Goal: Transaction & Acquisition: Purchase product/service

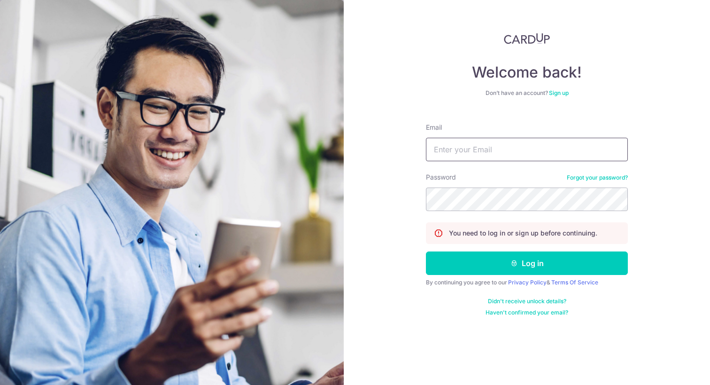
type input "[EMAIL_ADDRESS][DOMAIN_NAME]"
click at [527, 263] on button "Log in" at bounding box center [527, 262] width 202 height 23
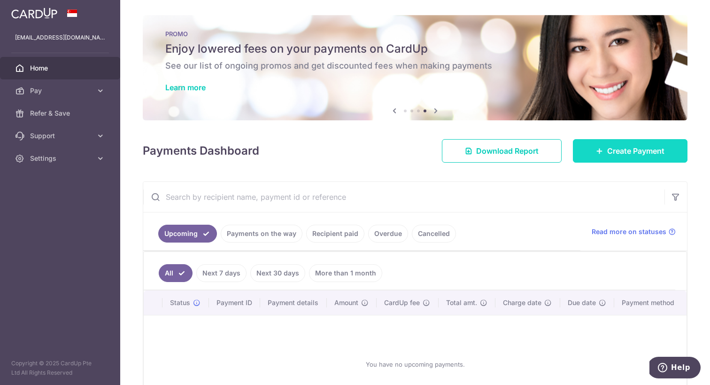
click at [632, 144] on link "Create Payment" at bounding box center [630, 150] width 115 height 23
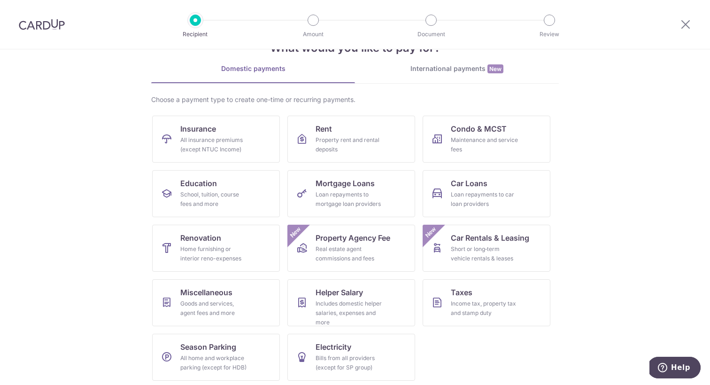
scroll to position [33, 0]
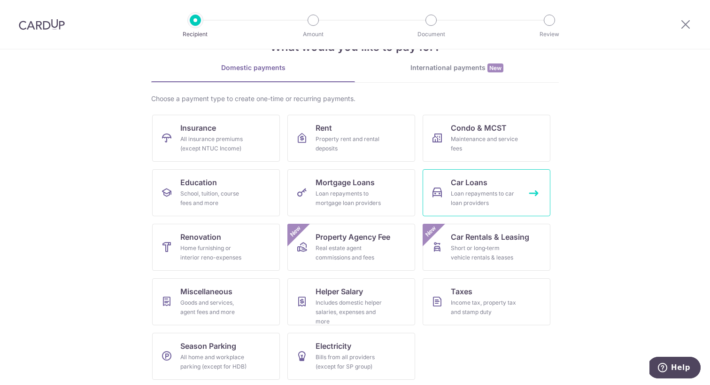
click at [514, 196] on div "Loan repayments to car loan providers" at bounding box center [485, 198] width 68 height 19
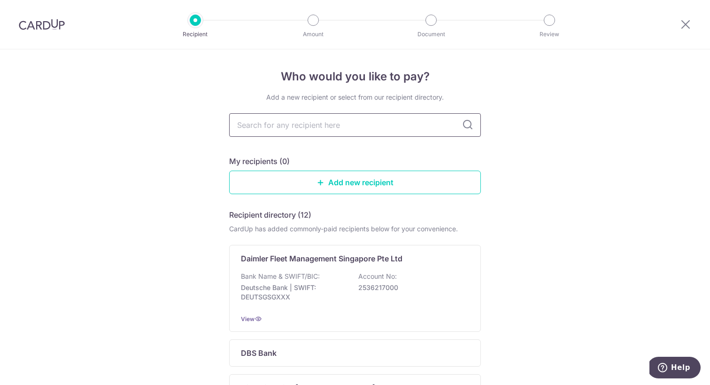
click at [389, 128] on input "text" at bounding box center [355, 124] width 252 height 23
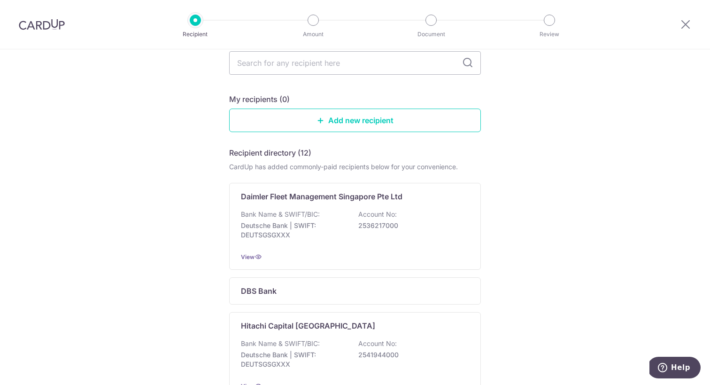
scroll to position [42, 0]
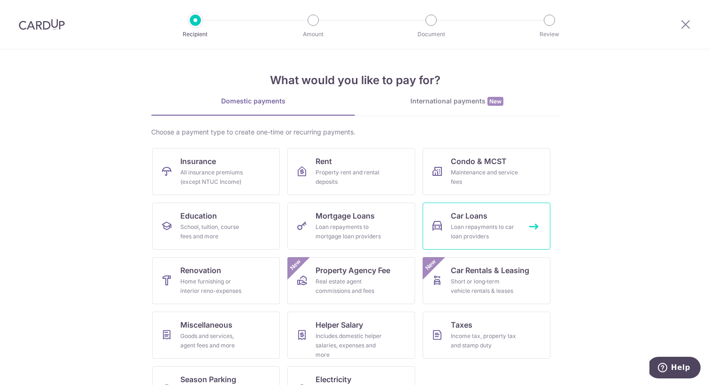
click at [477, 249] on link "Car Loans Loan repayments to car loan providers" at bounding box center [487, 226] width 128 height 47
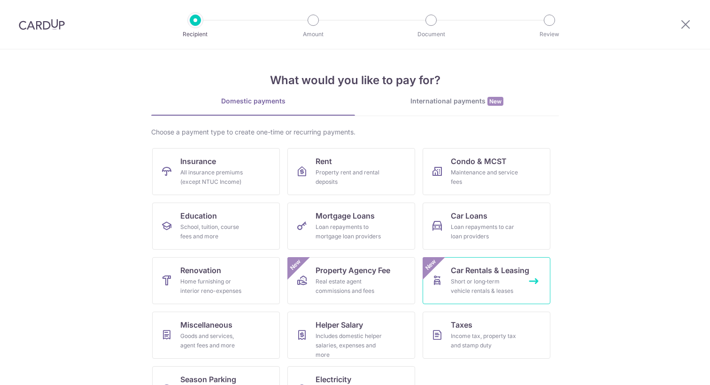
click at [460, 275] on span "Car Rentals & Leasing" at bounding box center [490, 270] width 78 height 11
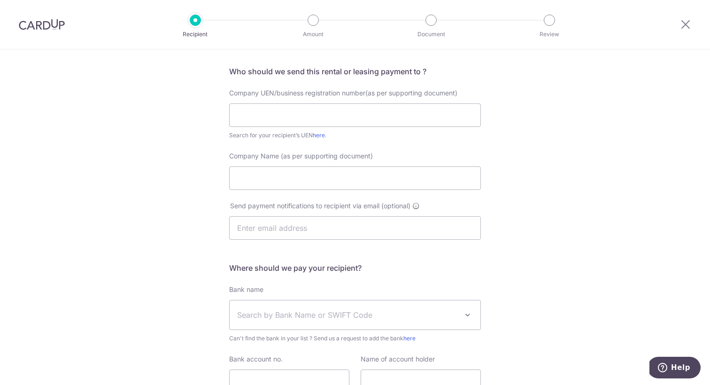
scroll to position [44, 0]
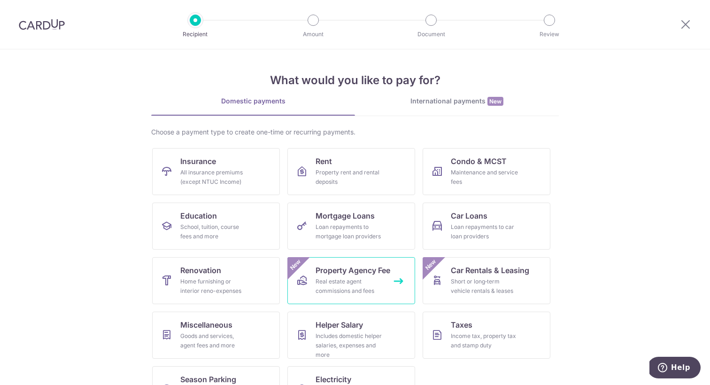
click at [386, 280] on link "Property Agency Fee Real estate agent commissions and fees New" at bounding box center [352, 280] width 128 height 47
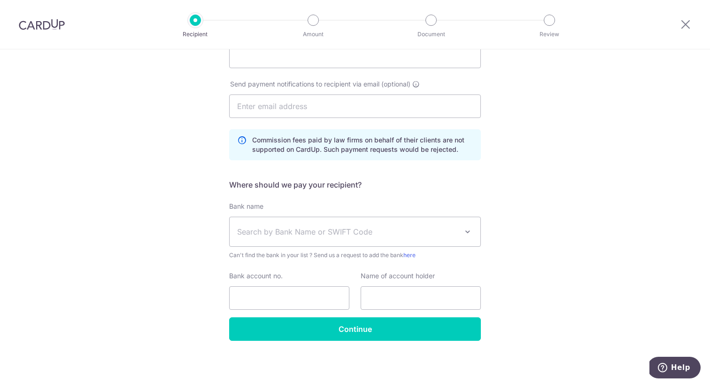
scroll to position [184, 0]
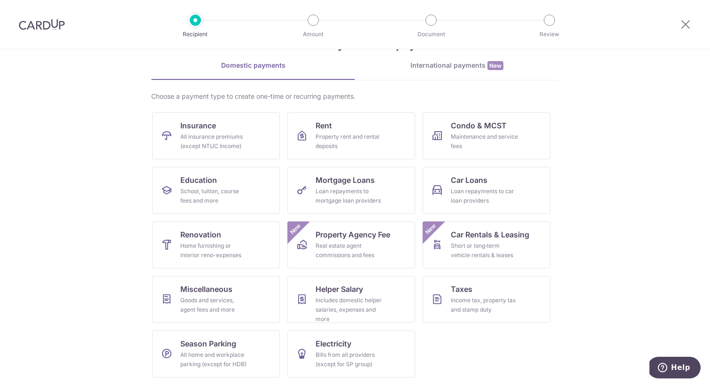
scroll to position [36, 0]
click at [388, 202] on link "Mortgage Loans Loan repayments to mortgage loan providers" at bounding box center [352, 190] width 128 height 47
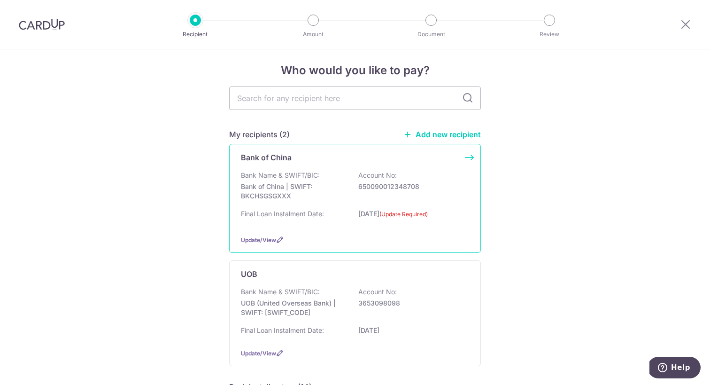
scroll to position [7, 0]
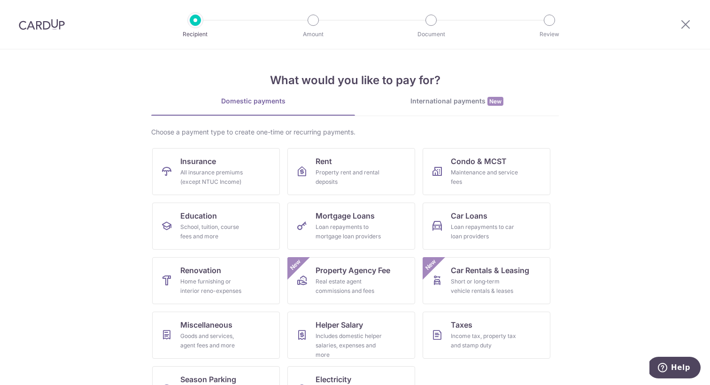
click at [485, 106] on div "International payments New" at bounding box center [457, 101] width 204 height 10
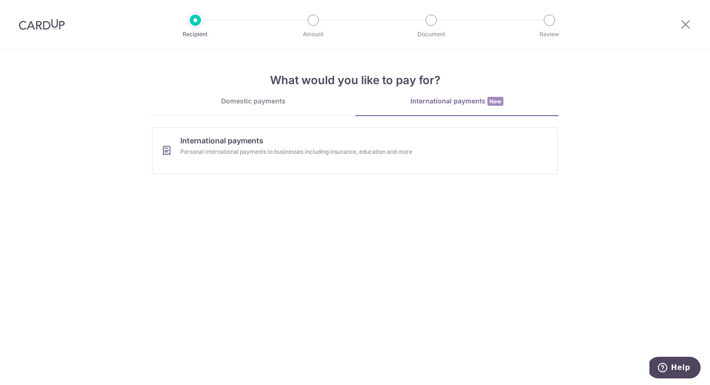
click at [268, 99] on div "Domestic payments" at bounding box center [253, 100] width 204 height 9
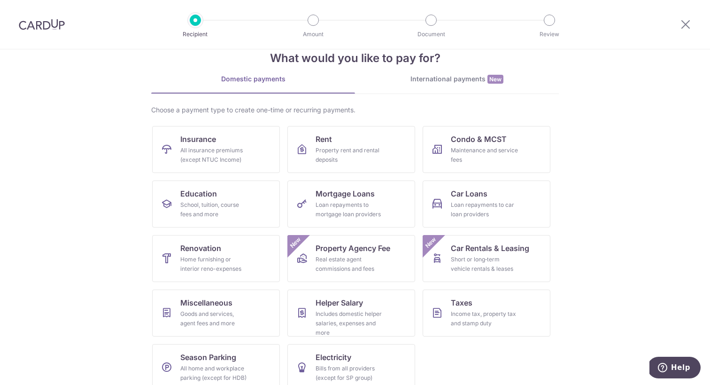
scroll to position [28, 0]
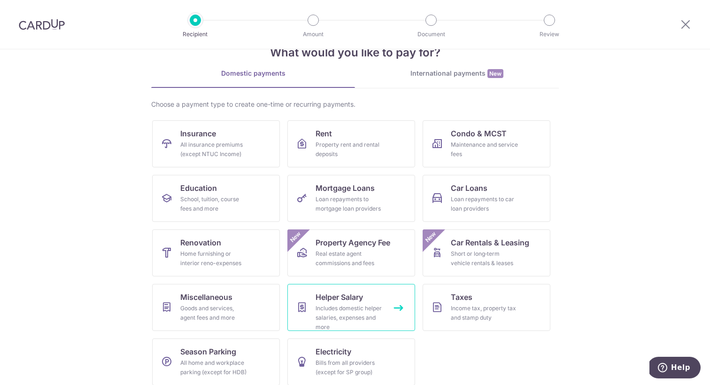
click at [374, 312] on div "Includes domestic helper salaries, expenses and more" at bounding box center [350, 318] width 68 height 28
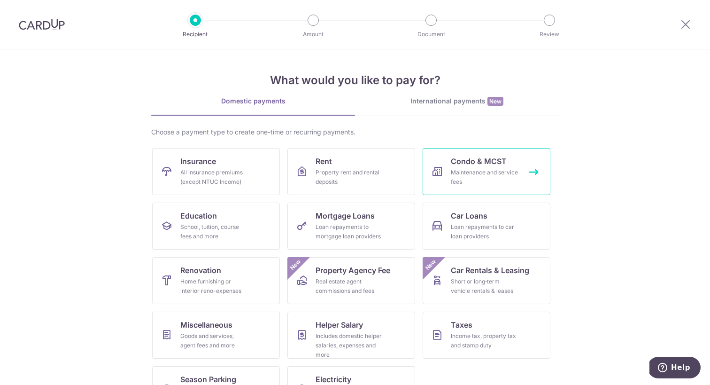
click at [496, 149] on link "Condo & MCST Maintenance and service fees" at bounding box center [487, 171] width 128 height 47
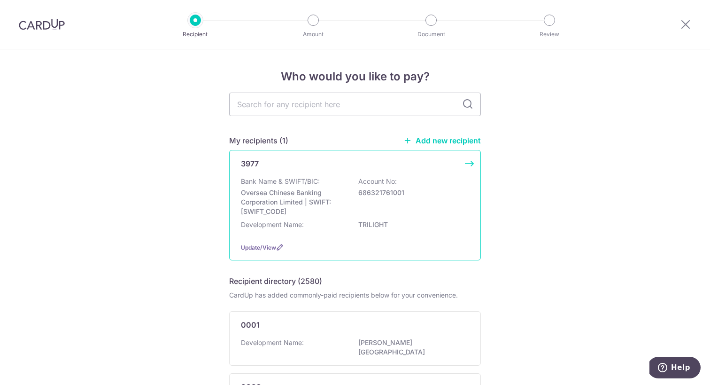
click at [364, 186] on p "Account No:" at bounding box center [378, 181] width 39 height 9
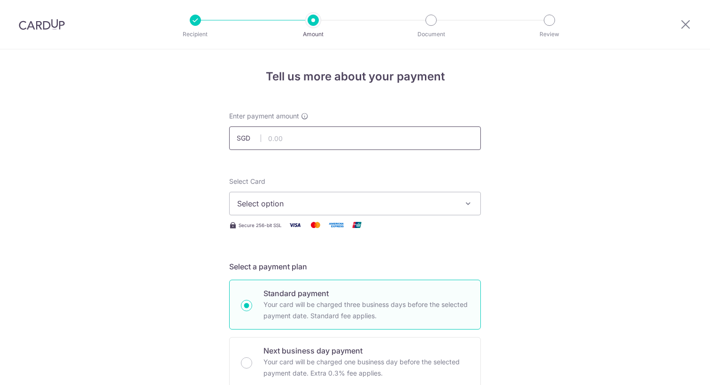
click at [407, 138] on input "text" at bounding box center [355, 137] width 252 height 23
type input "2,151.66"
click at [368, 200] on span "Select option" at bounding box center [346, 203] width 219 height 11
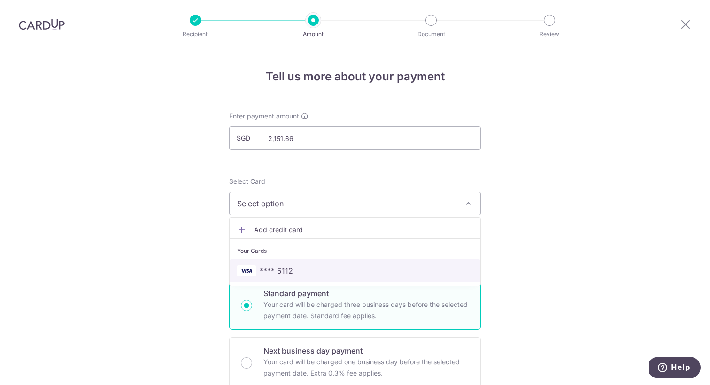
click at [323, 270] on span "**** 5112" at bounding box center [355, 270] width 236 height 11
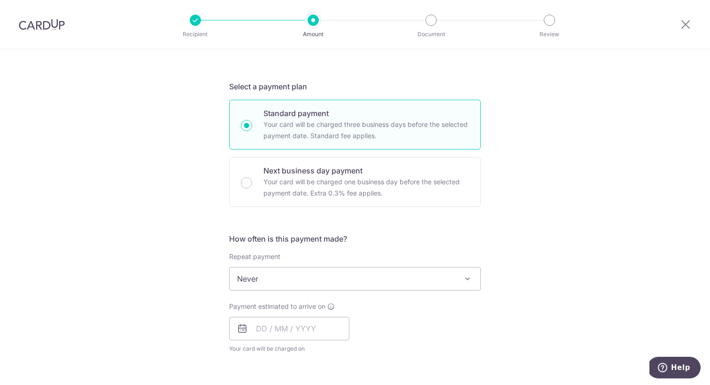
scroll to position [180, 0]
click at [323, 270] on span "Never" at bounding box center [355, 278] width 251 height 23
click at [317, 280] on span "Never" at bounding box center [355, 278] width 251 height 23
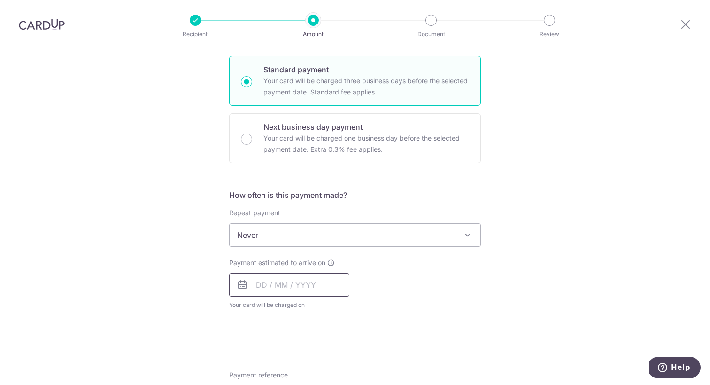
click at [303, 282] on input "text" at bounding box center [289, 284] width 120 height 23
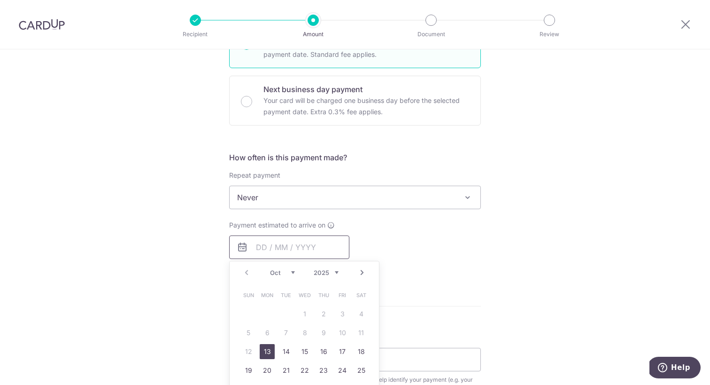
scroll to position [296, 0]
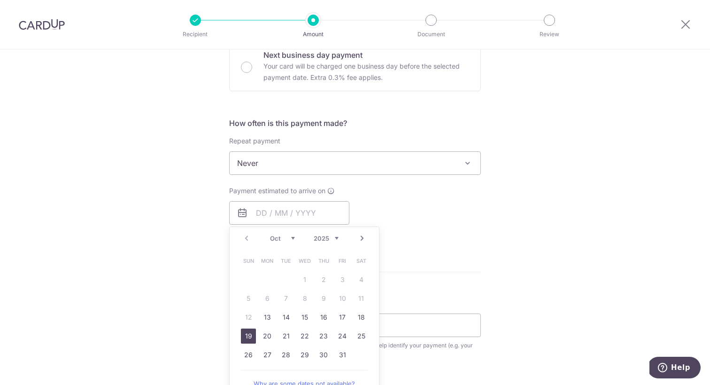
click at [252, 333] on link "19" at bounding box center [248, 335] width 15 height 15
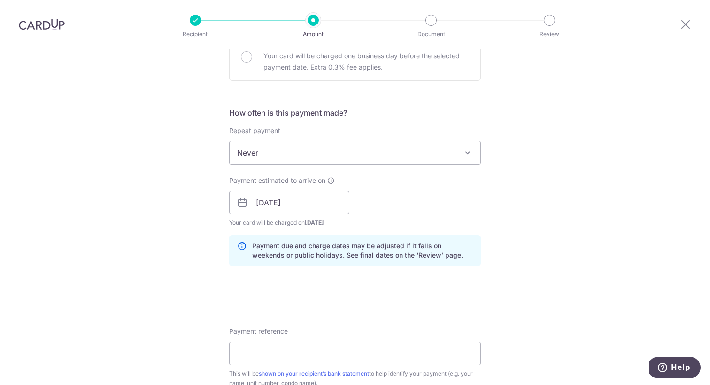
scroll to position [317, 0]
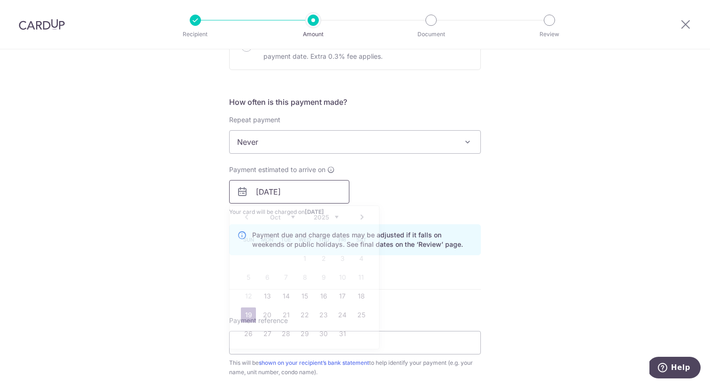
click at [300, 194] on input "19/10/2025" at bounding box center [289, 191] width 120 height 23
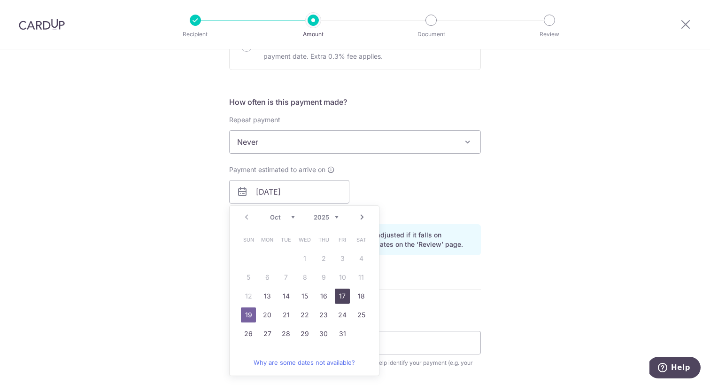
click at [342, 295] on link "17" at bounding box center [342, 296] width 15 height 15
type input "17/10/2025"
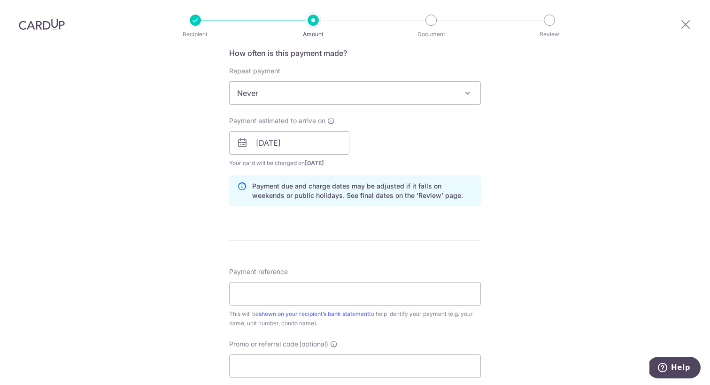
scroll to position [366, 0]
click at [315, 303] on input "Payment reference" at bounding box center [355, 292] width 252 height 23
paste input "Ong Zhao Lin Block 7 Unit 18-04"
type input "Ong Zhao Lin Block 7 Unit 18-04"
click at [285, 359] on input "Promo or referral code (optional)" at bounding box center [355, 365] width 252 height 23
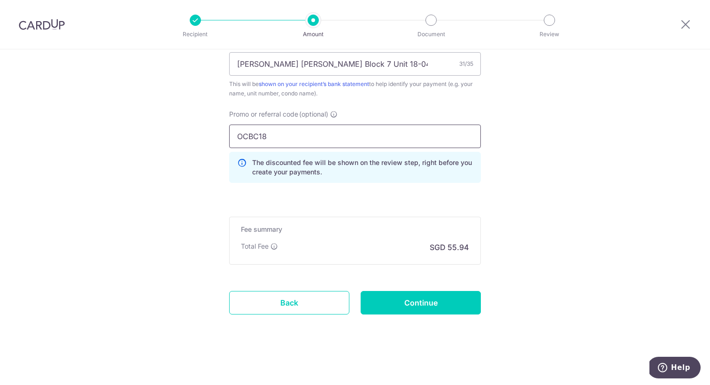
scroll to position [595, 0]
type input "OCBC18"
click at [450, 300] on input "Continue" at bounding box center [421, 302] width 120 height 23
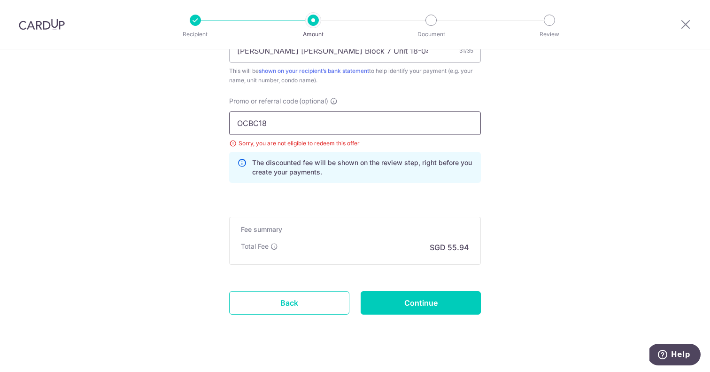
click at [434, 121] on input "OCBC18" at bounding box center [355, 122] width 252 height 23
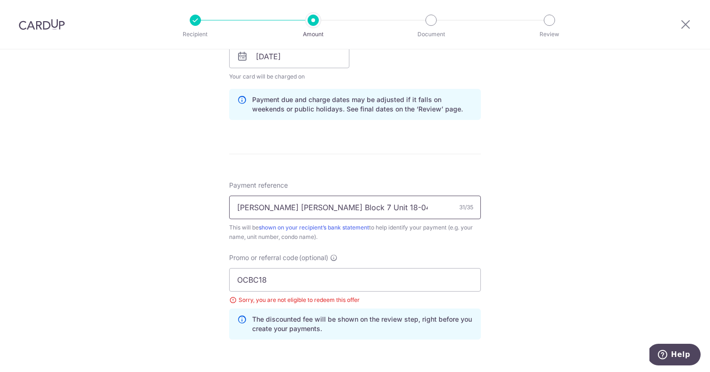
scroll to position [453, 0]
click at [279, 273] on input "OCBC18" at bounding box center [355, 277] width 252 height 23
paste input "95"
type input "OCBC195"
click at [182, 327] on div "Tell us more about your payment Enter payment amount SGD 2,151.66 2151.66 Selec…" at bounding box center [355, 68] width 710 height 944
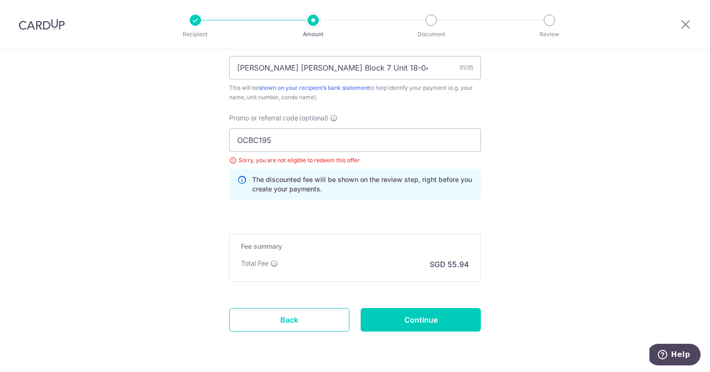
scroll to position [601, 0]
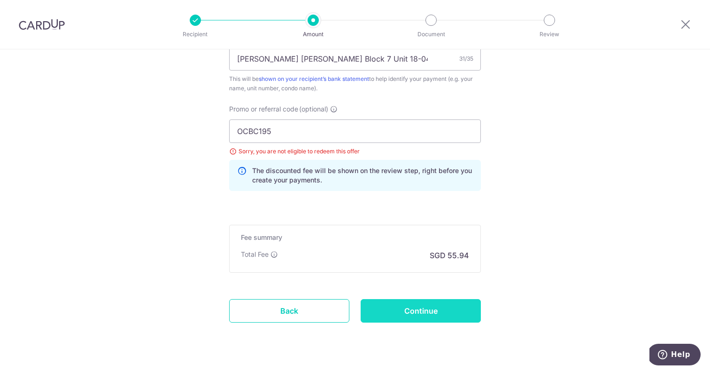
click at [402, 315] on input "Continue" at bounding box center [421, 310] width 120 height 23
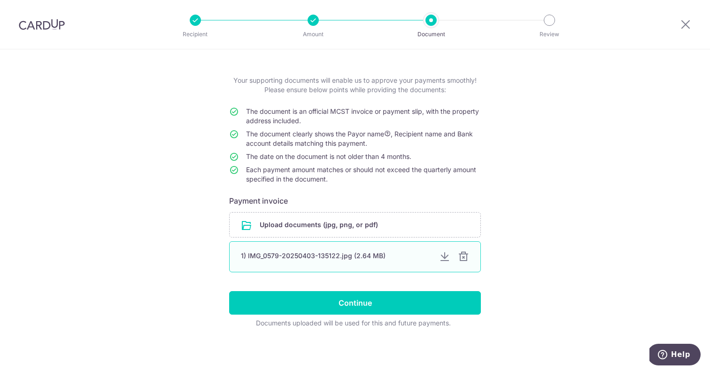
scroll to position [36, 0]
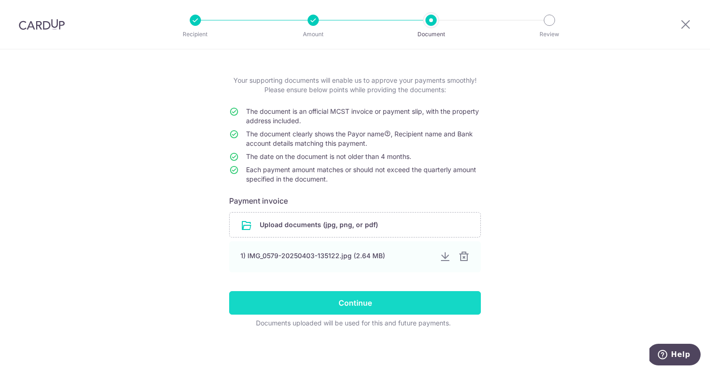
click at [367, 307] on input "Continue" at bounding box center [355, 302] width 252 height 23
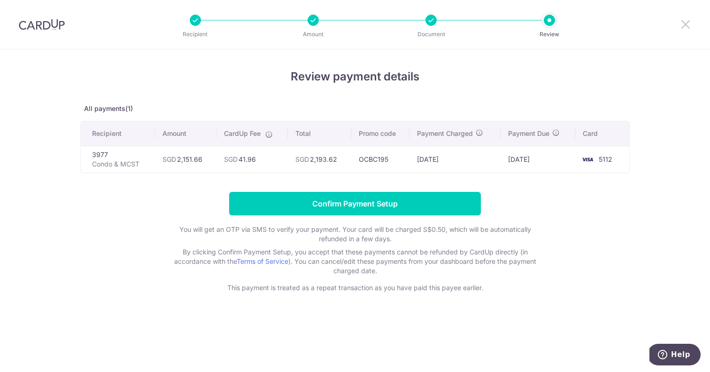
click at [684, 24] on icon at bounding box center [685, 24] width 11 height 12
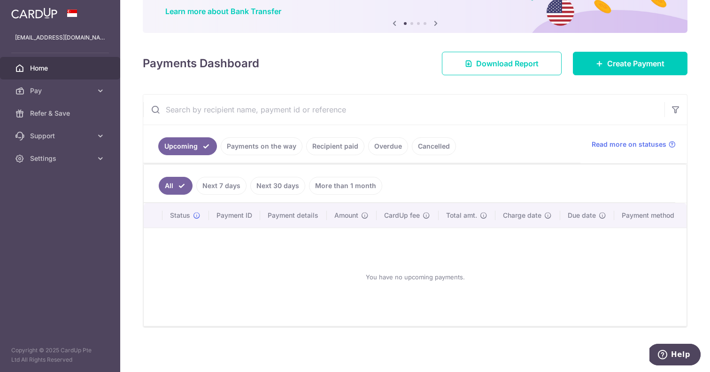
scroll to position [76, 0]
click at [645, 58] on span "Create Payment" at bounding box center [636, 63] width 57 height 11
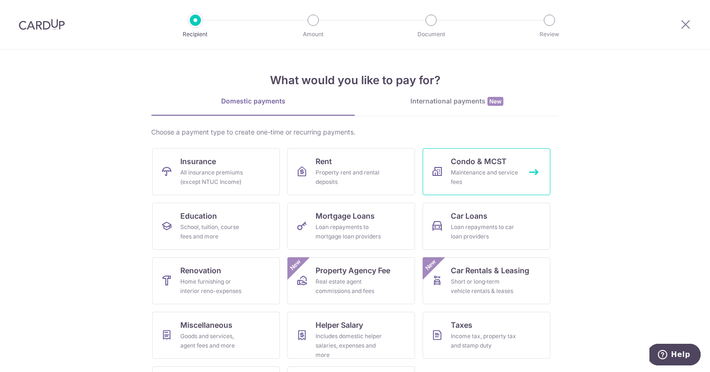
click at [490, 166] on span "Condo & MCST" at bounding box center [479, 161] width 56 height 11
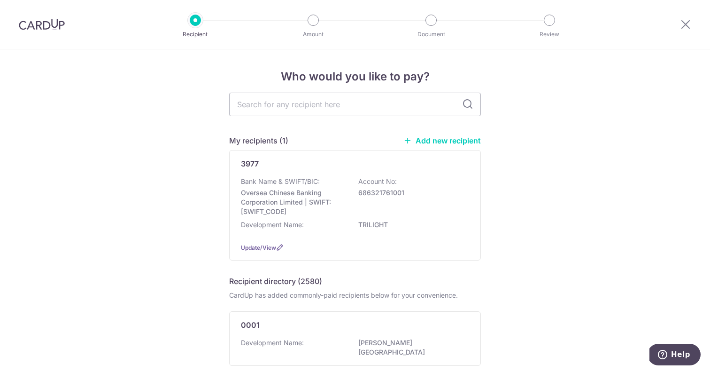
click at [348, 234] on div "Development Name: TRILIGHT" at bounding box center [355, 227] width 228 height 15
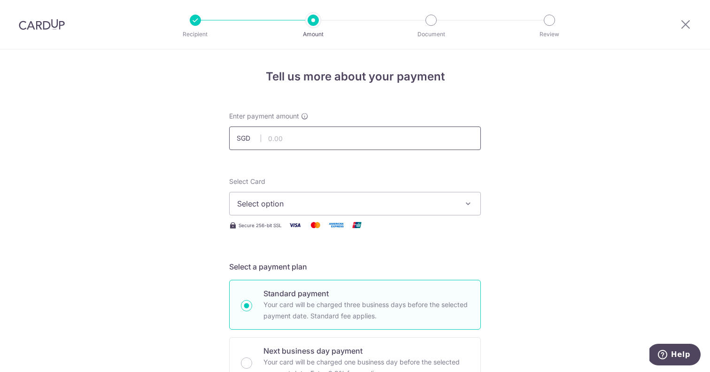
click at [309, 141] on input "text" at bounding box center [355, 137] width 252 height 23
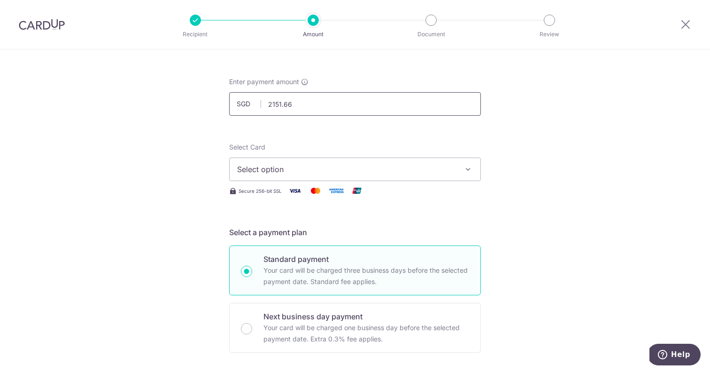
scroll to position [47, 0]
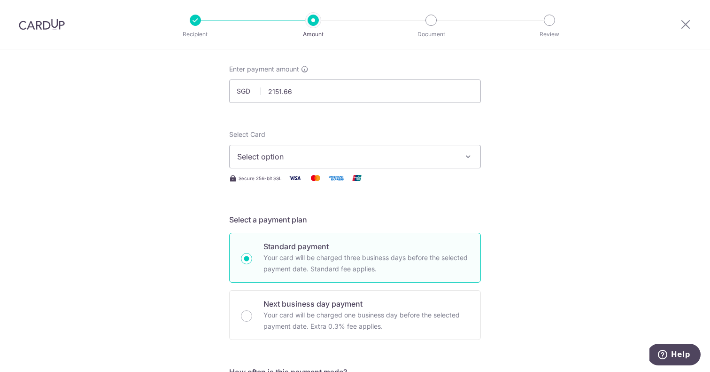
type input "2,151.66"
click at [353, 160] on span "Select option" at bounding box center [346, 156] width 219 height 11
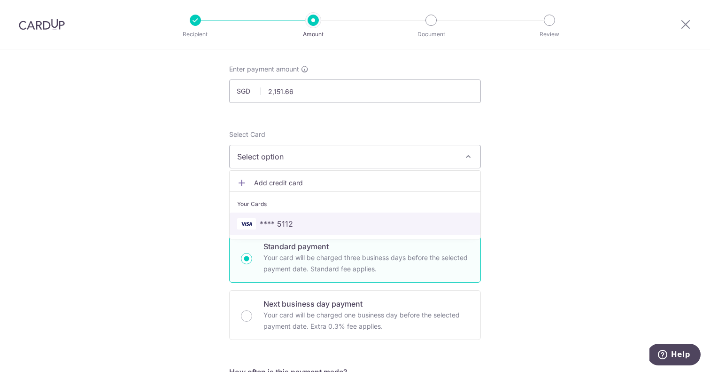
click at [325, 223] on span "**** 5112" at bounding box center [355, 223] width 236 height 11
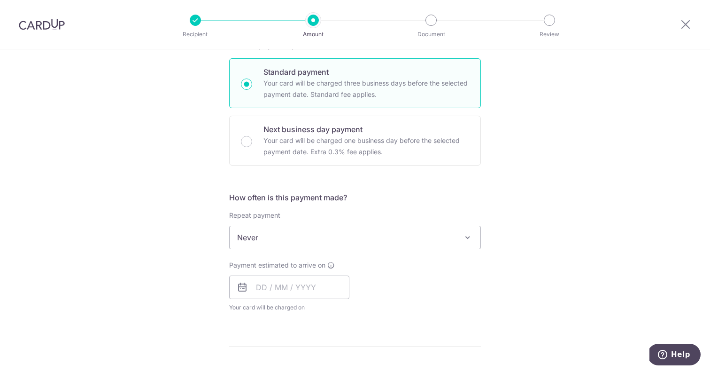
scroll to position [243, 0]
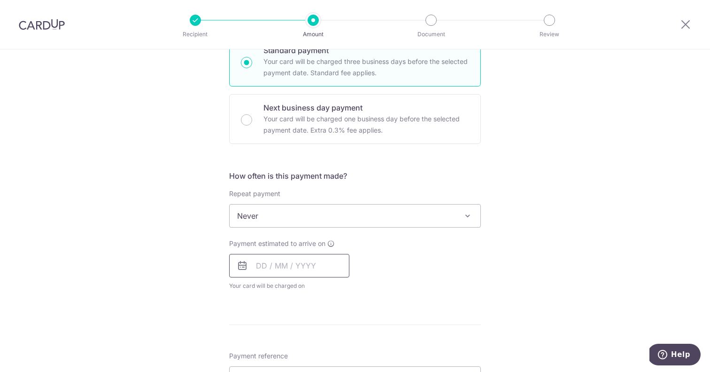
click at [308, 276] on input "text" at bounding box center [289, 265] width 120 height 23
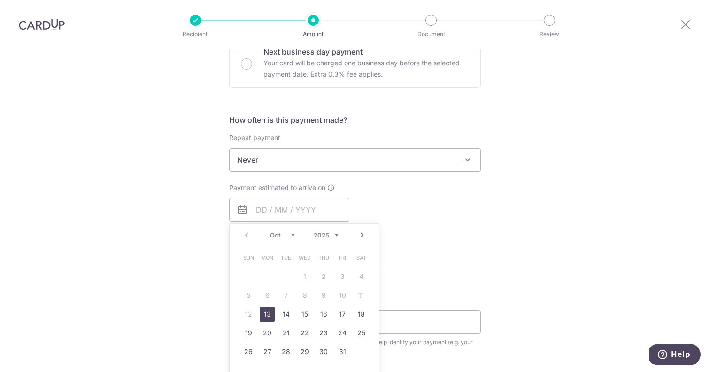
click at [272, 315] on link "13" at bounding box center [267, 313] width 15 height 15
type input "[DATE]"
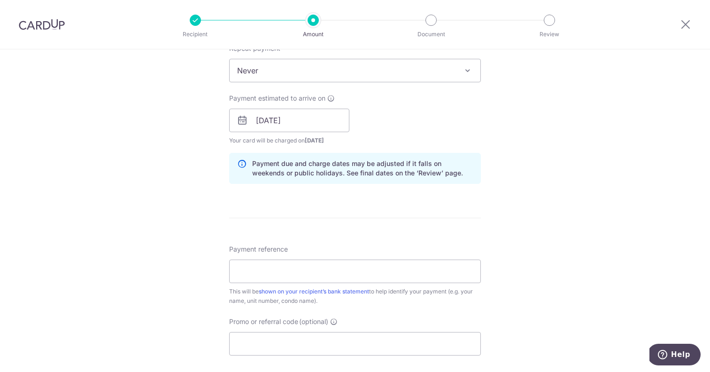
scroll to position [393, 0]
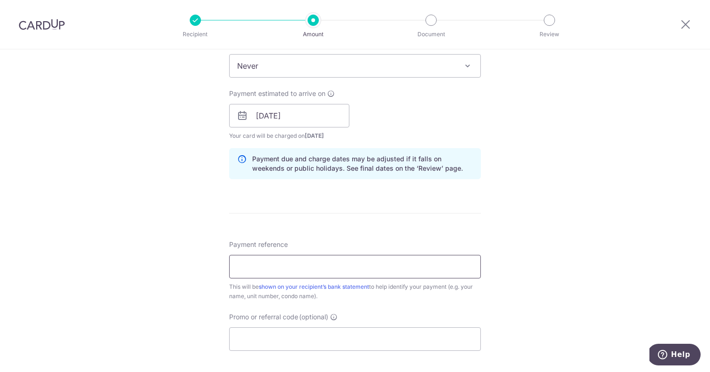
click at [359, 265] on input "Payment reference" at bounding box center [355, 266] width 252 height 23
paste input "[PERSON_NAME] [PERSON_NAME] Block 7 Unit 18-04"
type input "[PERSON_NAME] [PERSON_NAME] Block 7 Unit 18-04"
click at [323, 340] on input "Promo or referral code (optional)" at bounding box center [355, 338] width 252 height 23
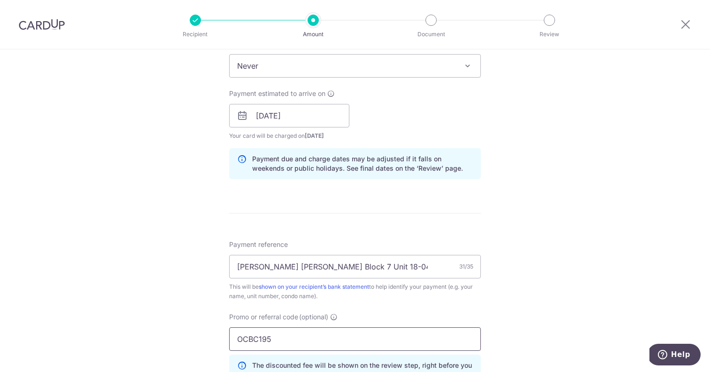
type input "OCBC195"
click at [184, 306] on div "Tell us more about your payment Enter payment amount SGD 2,151.66 2151.66 Selec…" at bounding box center [355, 122] width 710 height 931
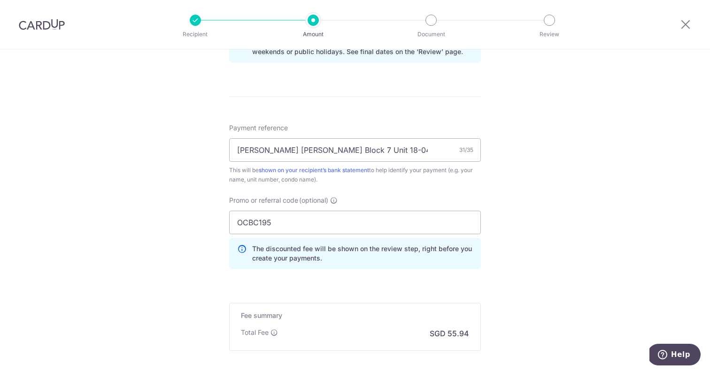
scroll to position [577, 0]
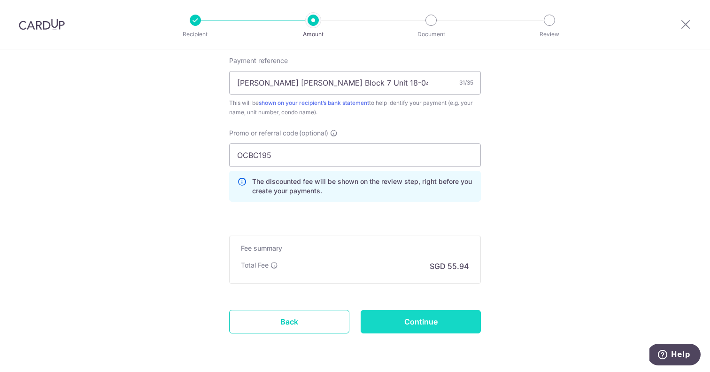
click at [444, 323] on input "Continue" at bounding box center [421, 321] width 120 height 23
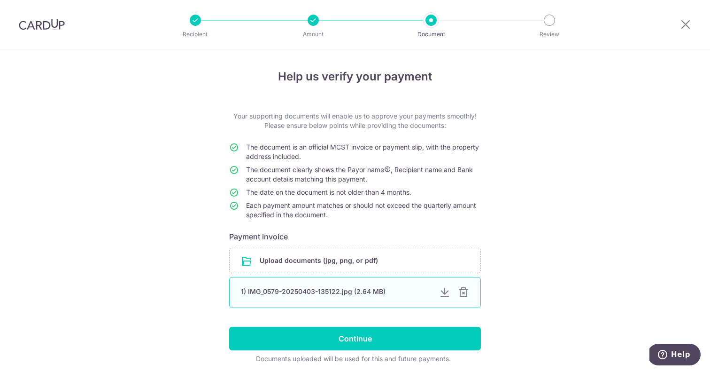
click at [445, 294] on div at bounding box center [444, 292] width 11 height 11
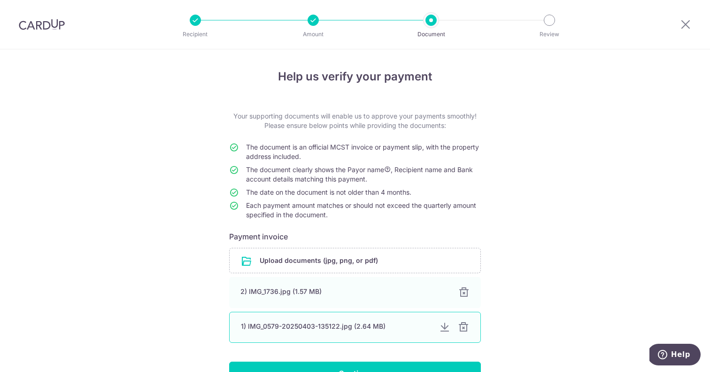
click at [464, 328] on div at bounding box center [463, 326] width 11 height 11
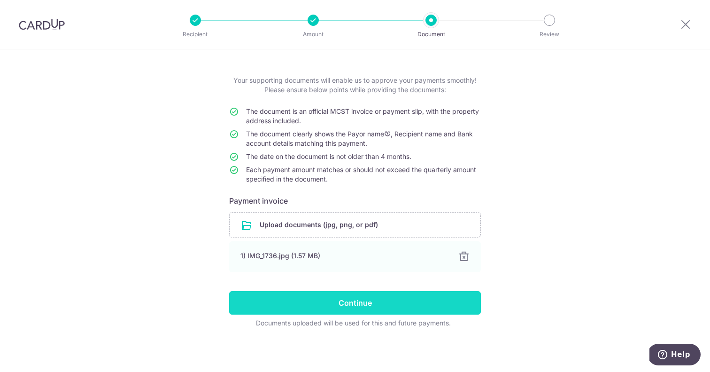
scroll to position [36, 0]
click at [352, 304] on input "Continue" at bounding box center [355, 302] width 252 height 23
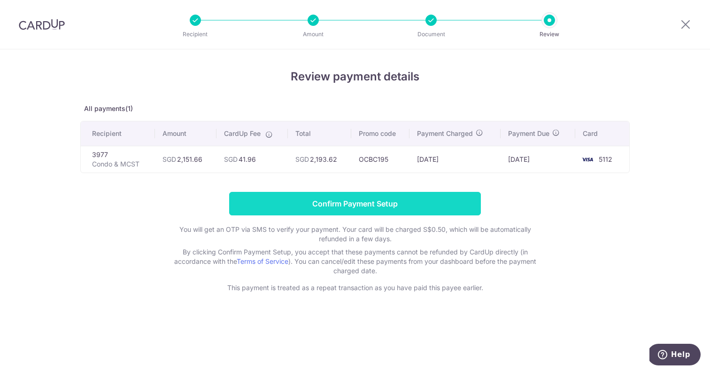
click at [357, 198] on input "Confirm Payment Setup" at bounding box center [355, 203] width 252 height 23
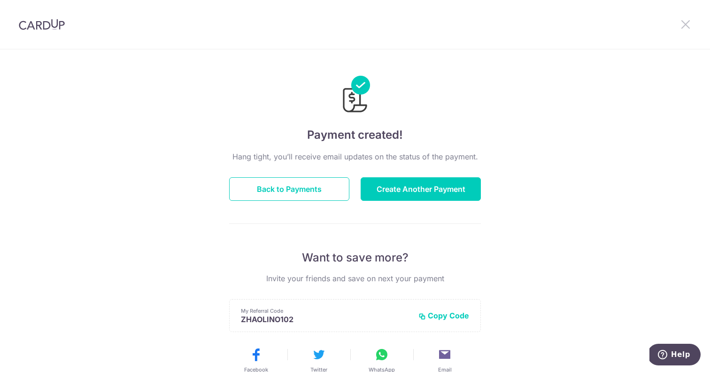
click at [689, 23] on icon at bounding box center [685, 24] width 11 height 12
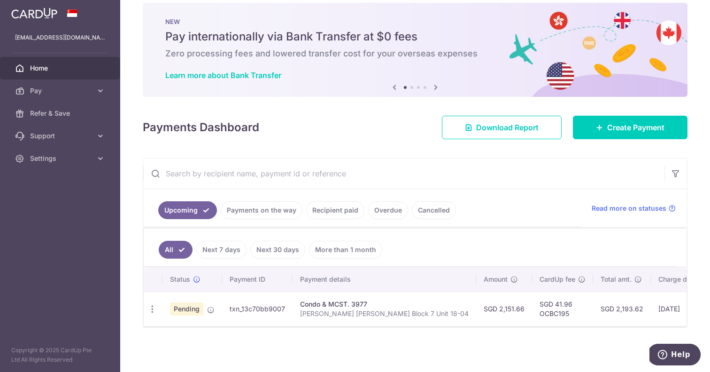
click at [320, 213] on link "Recipient paid" at bounding box center [335, 210] width 58 height 18
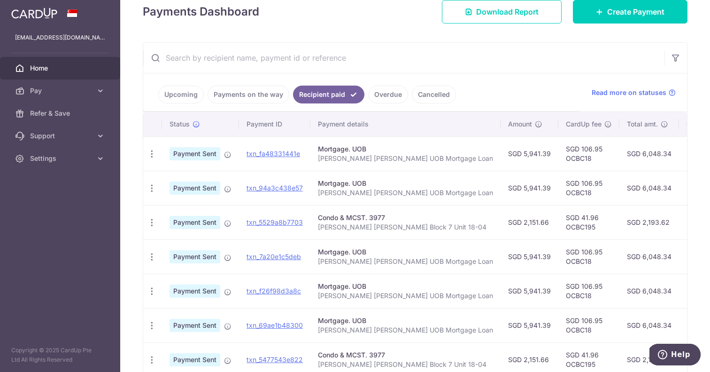
scroll to position [146, 0]
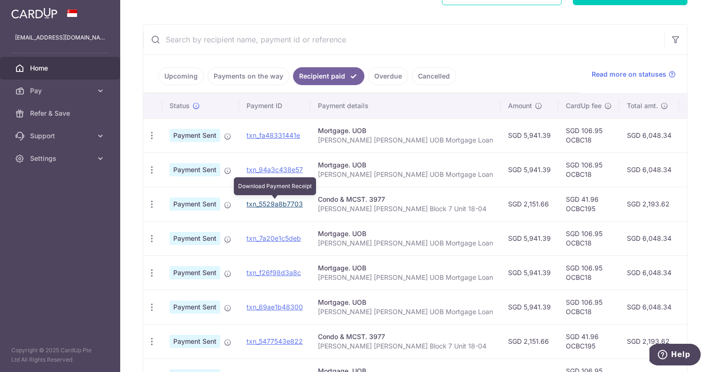
click at [292, 204] on link "txn_5529a8b7703" at bounding box center [275, 204] width 56 height 8
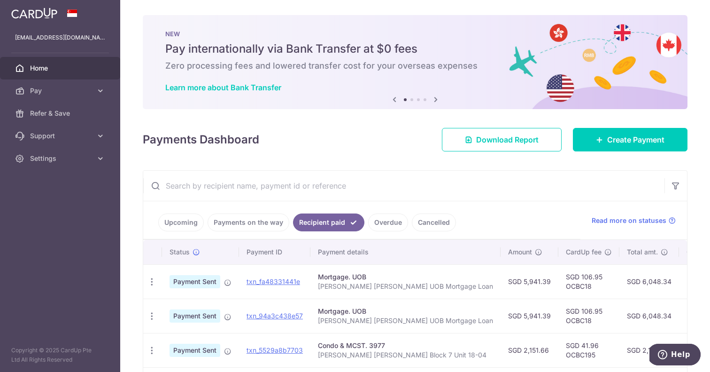
scroll to position [-7, 0]
